Goal: Task Accomplishment & Management: Manage account settings

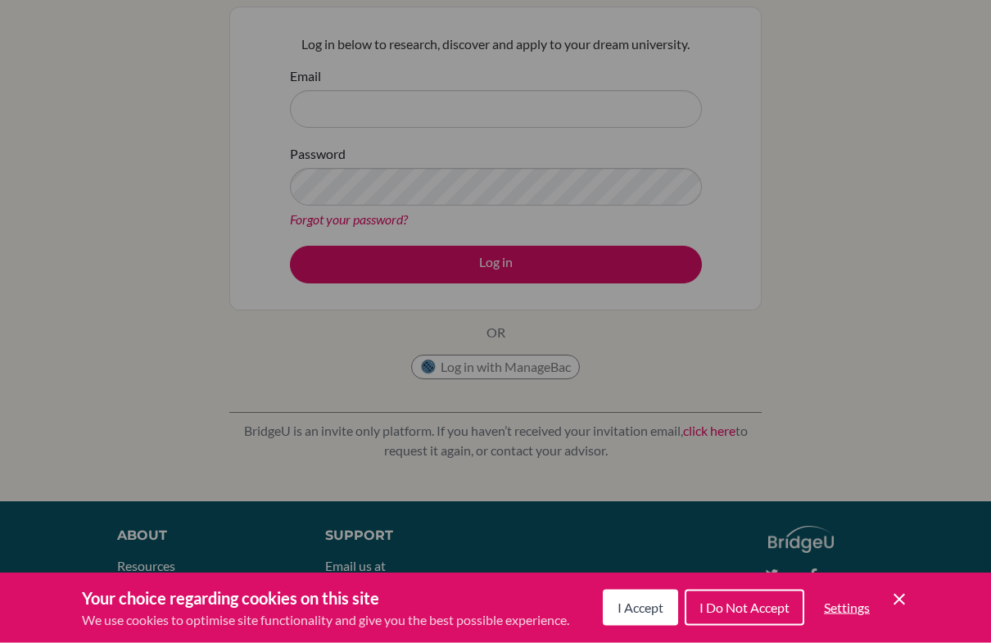
click at [853, 348] on div "Cookie Preferences" at bounding box center [495, 321] width 991 height 643
click at [658, 625] on button "I Accept" at bounding box center [640, 608] width 75 height 36
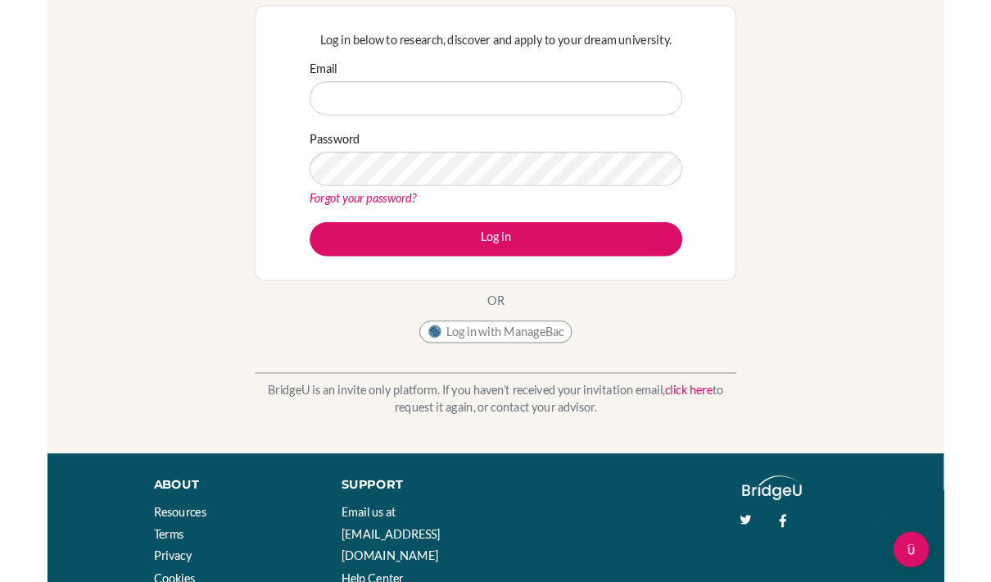
scroll to position [148, 0]
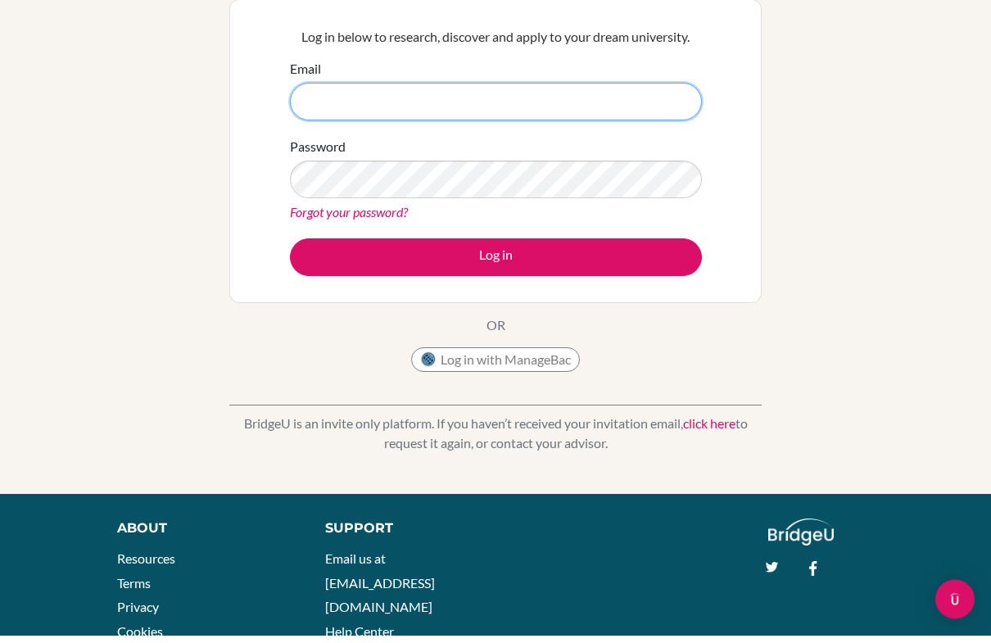
click at [623, 91] on input "Email" at bounding box center [496, 110] width 412 height 38
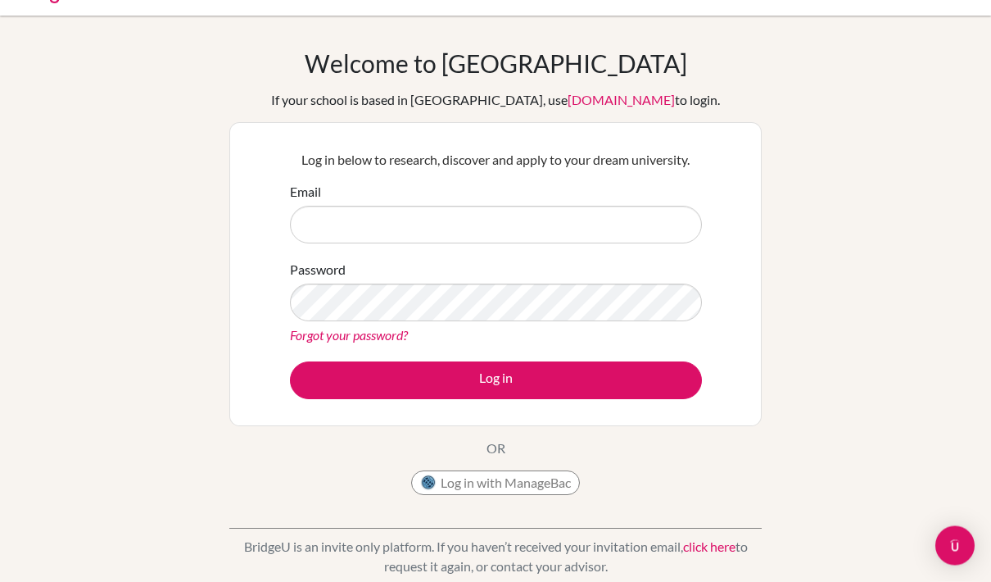
scroll to position [0, 0]
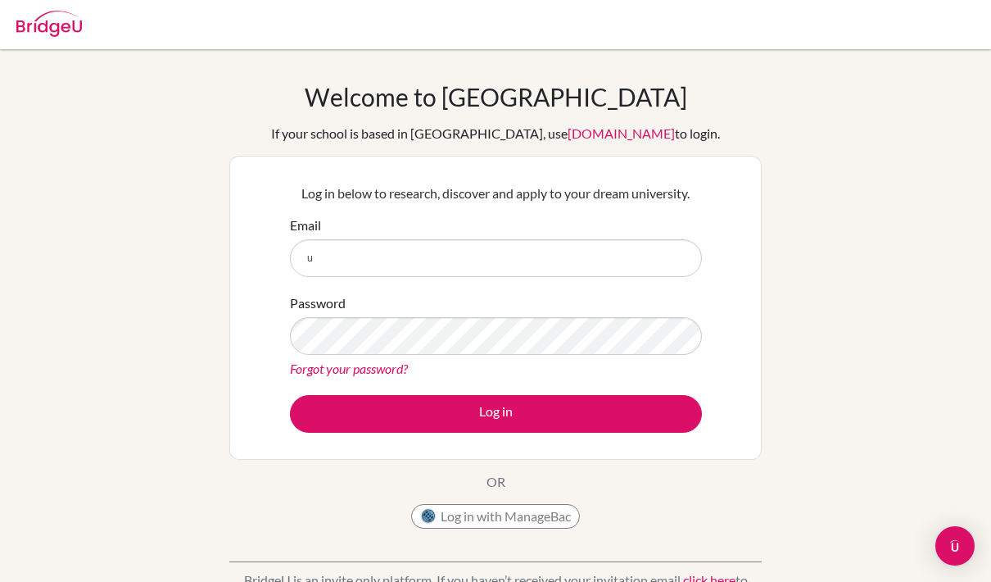
scroll to position [166, 0]
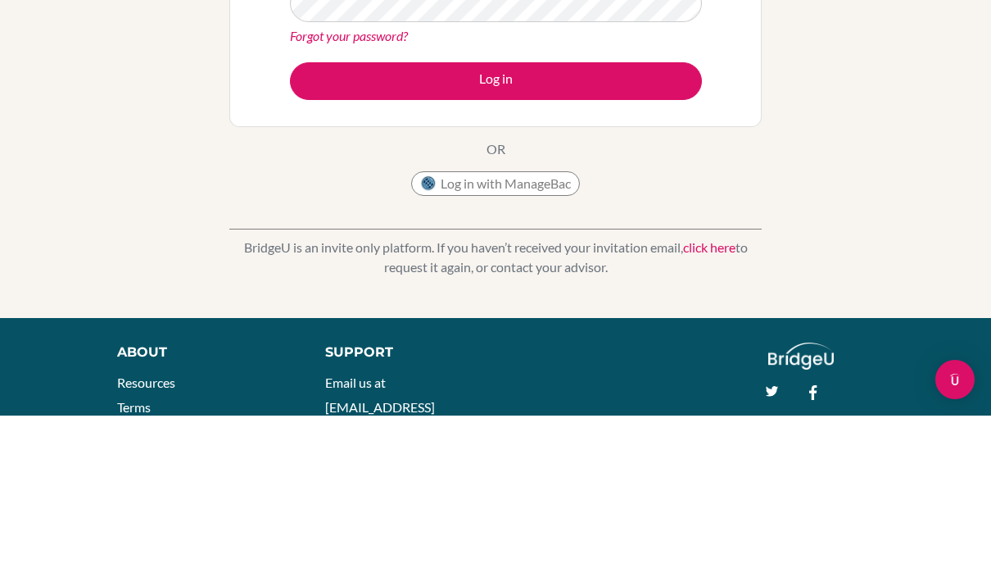
type input "u"
type input "220108@ucis.ac.th"
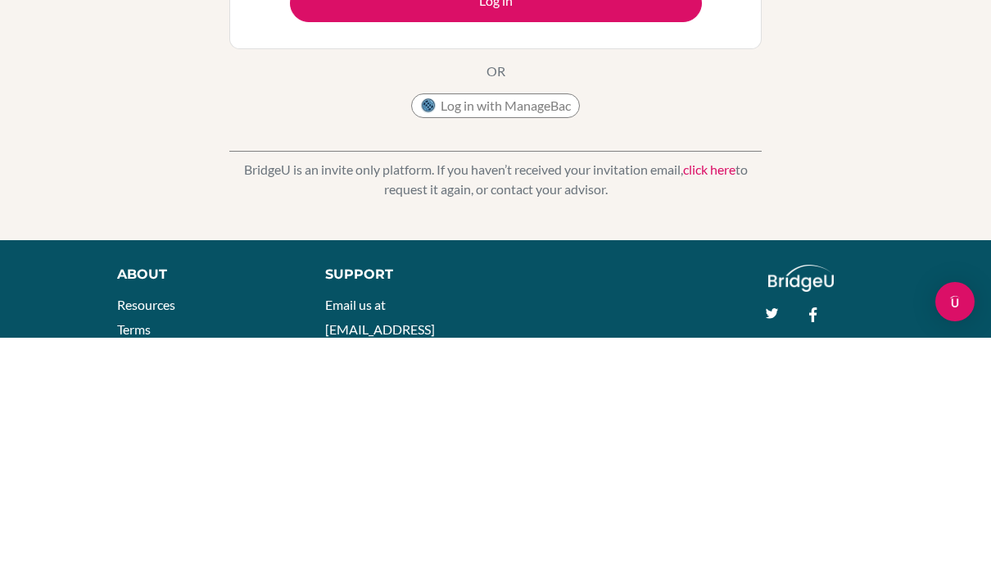
click at [649, 229] on button "Log in" at bounding box center [496, 248] width 412 height 38
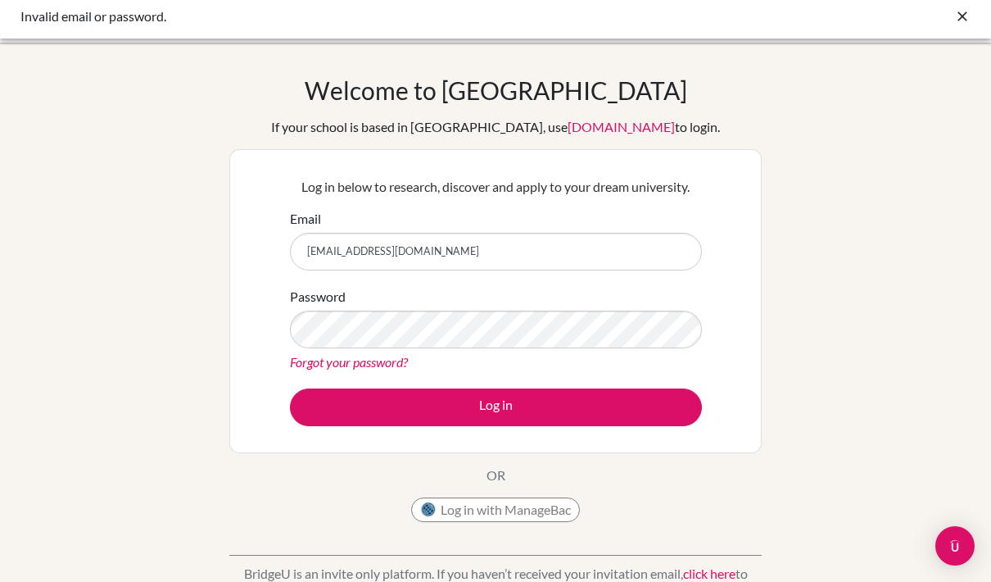
scroll to position [34, 0]
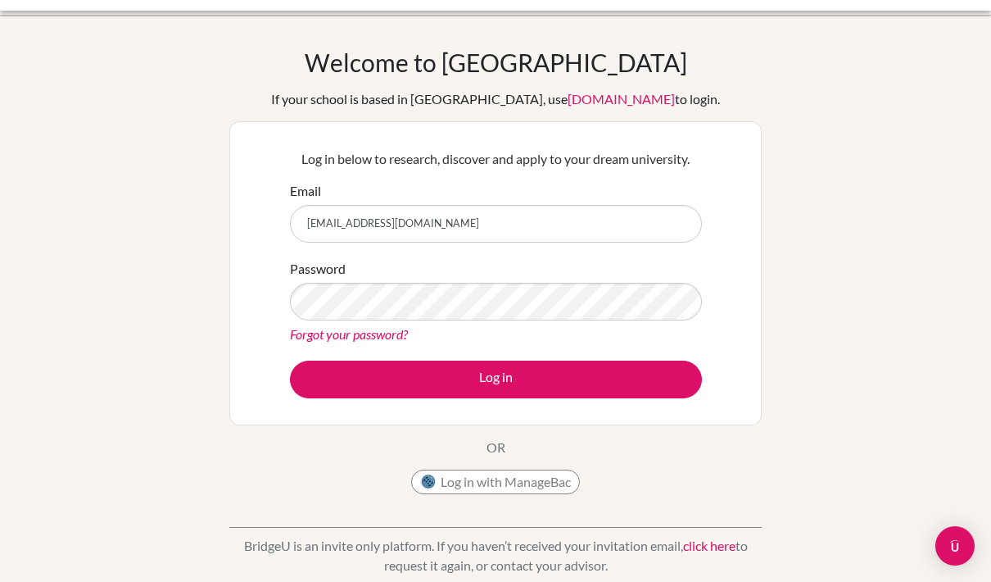
click at [519, 488] on button "Log in with ManageBac" at bounding box center [495, 481] width 169 height 25
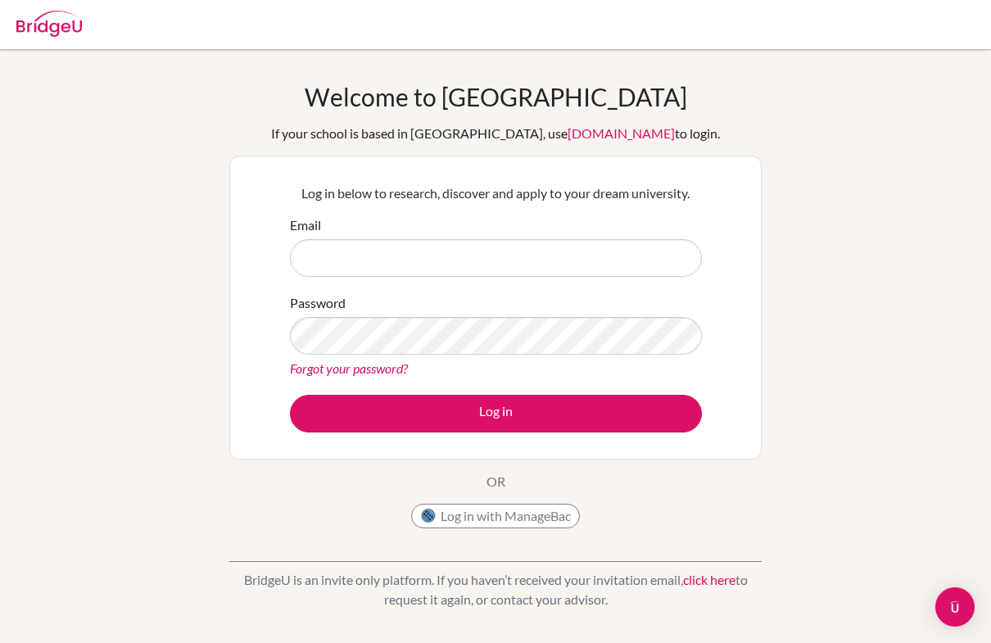
click at [364, 367] on link "Forgot your password?" at bounding box center [349, 368] width 118 height 16
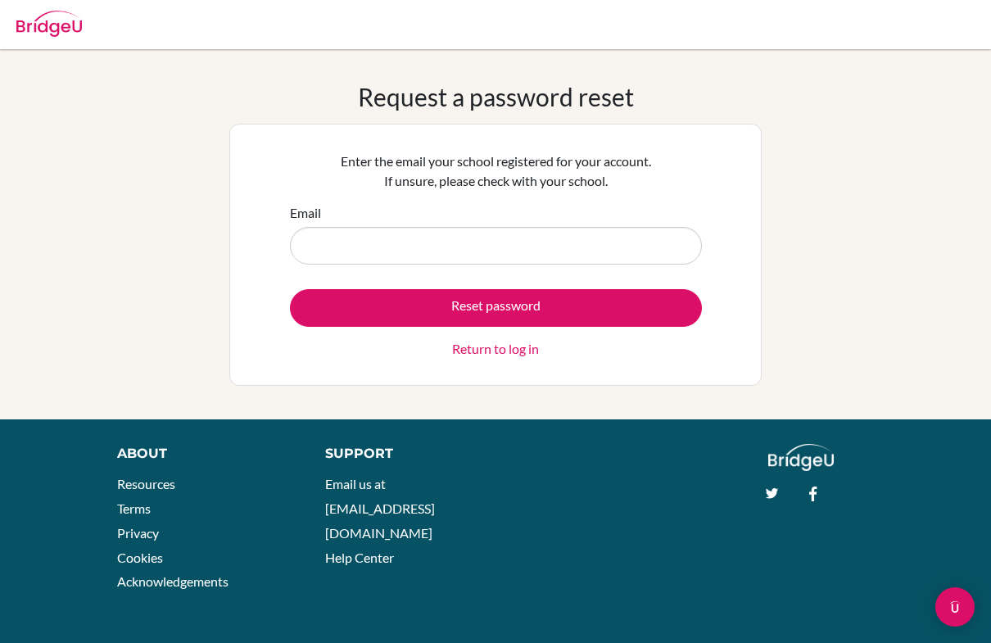
click at [451, 246] on input "Email" at bounding box center [496, 246] width 412 height 38
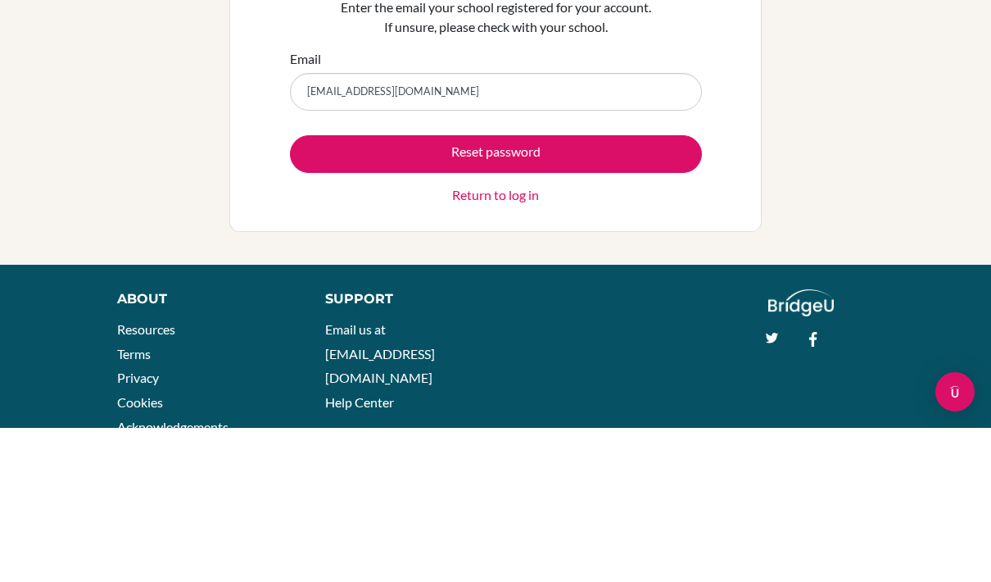
type input "220108@ucis.ac.th"
click at [632, 289] on button "Reset password" at bounding box center [496, 308] width 412 height 38
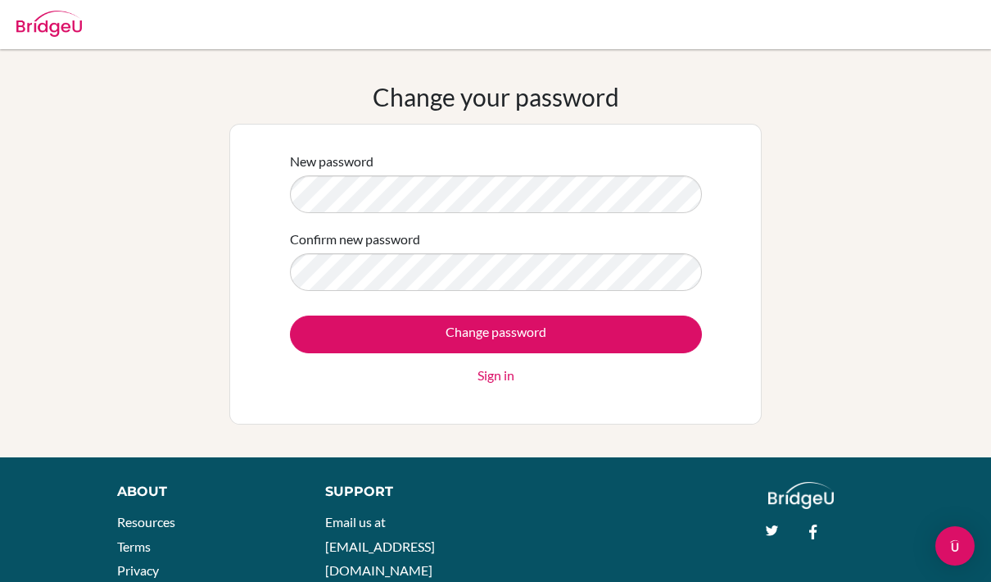
scroll to position [102, 0]
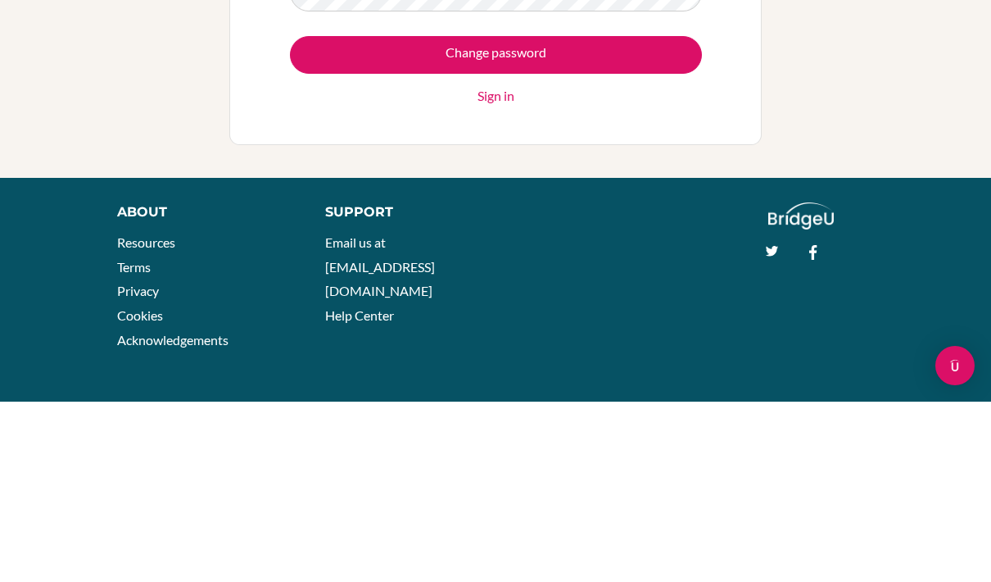
click at [586, 216] on input "Change password" at bounding box center [496, 235] width 412 height 38
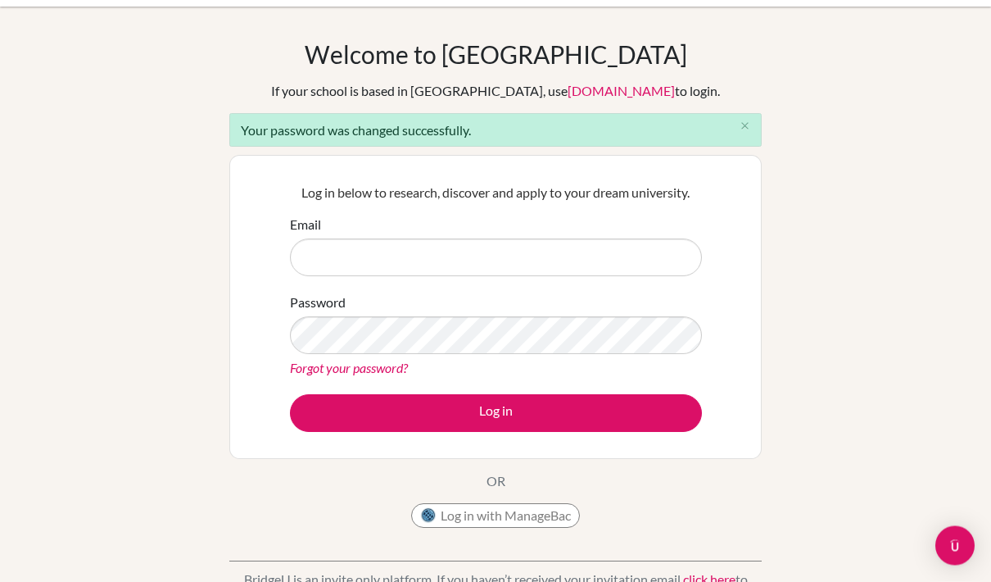
scroll to position [43, 0]
click at [591, 267] on input "Email" at bounding box center [496, 257] width 412 height 38
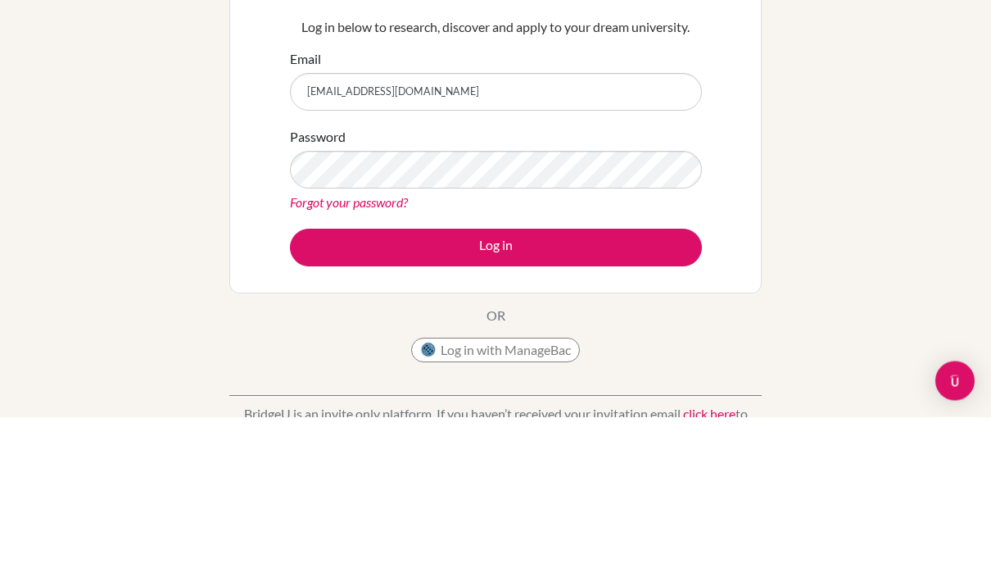
type input "220108@ucis.ac.th"
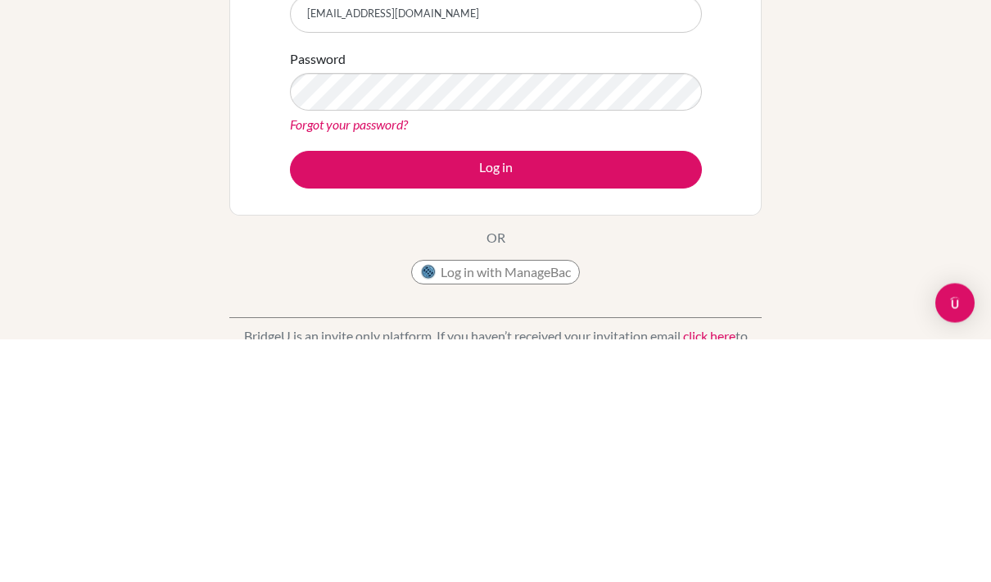
click at [582, 394] on button "Log in" at bounding box center [496, 413] width 412 height 38
click at [624, 394] on button "Log in" at bounding box center [496, 413] width 412 height 38
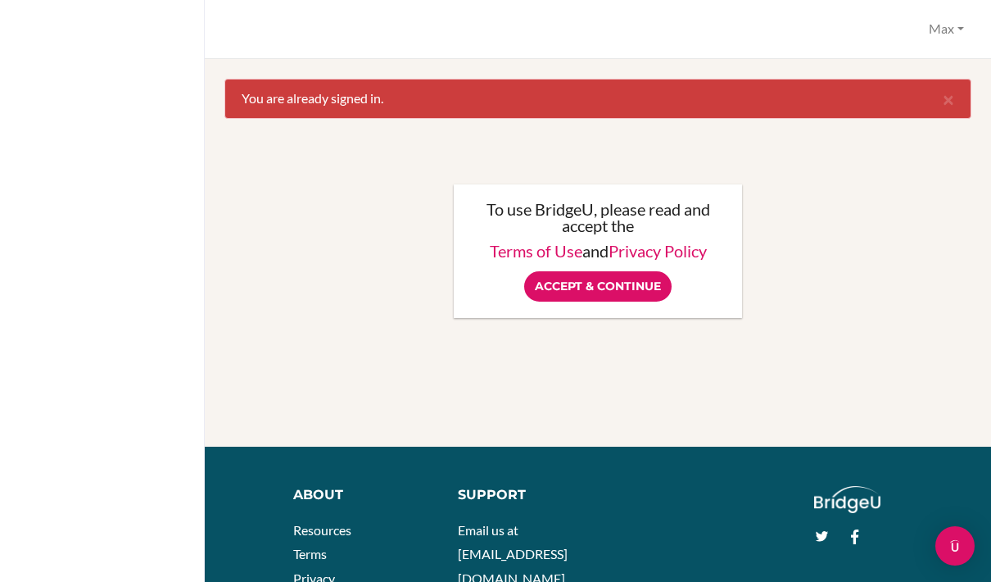
click at [654, 289] on input "Accept & Continue" at bounding box center [597, 286] width 147 height 30
